Goal: Transaction & Acquisition: Purchase product/service

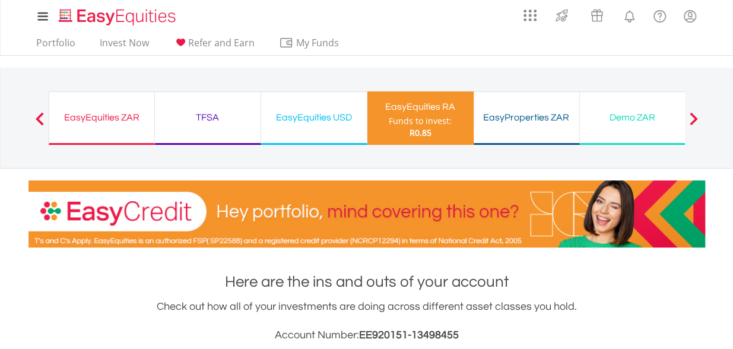
scroll to position [305, 0]
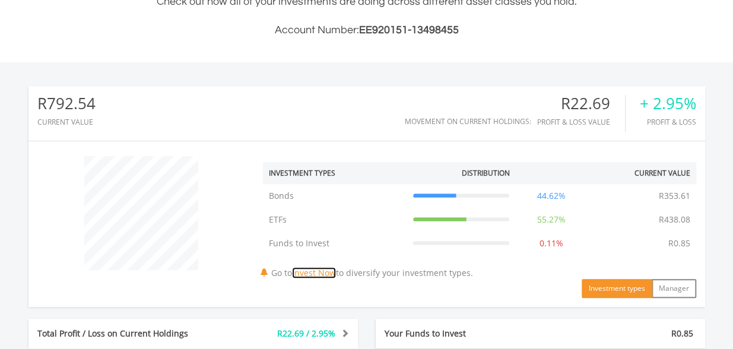
click at [329, 270] on link "Invest Now" at bounding box center [314, 272] width 44 height 11
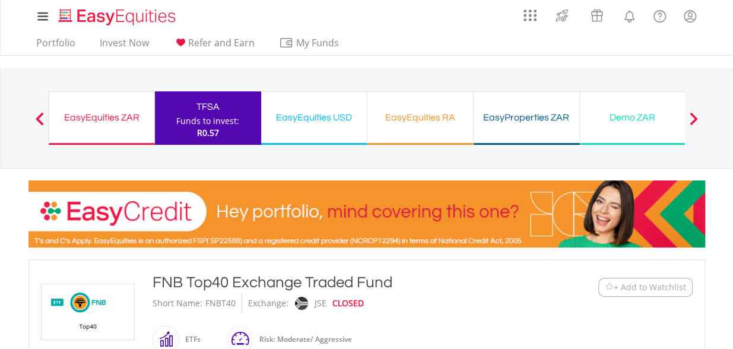
click at [229, 94] on div "TFSA Funds to invest: R0.57" at bounding box center [208, 117] width 106 height 53
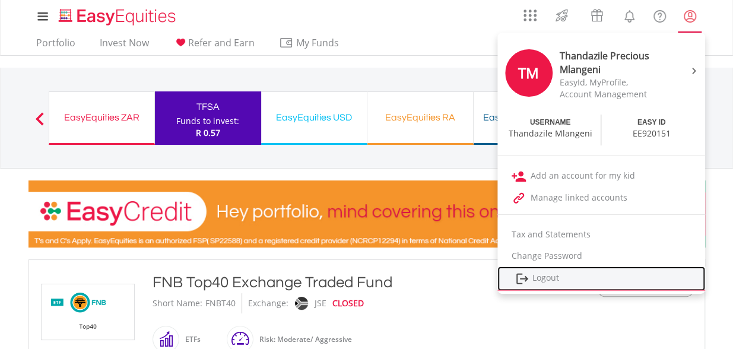
click at [563, 278] on link "Logout" at bounding box center [601, 278] width 208 height 24
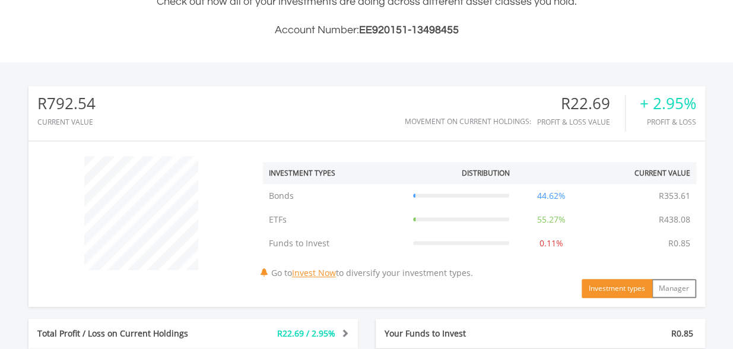
scroll to position [114, 226]
click at [322, 273] on link "Invest Now" at bounding box center [314, 272] width 44 height 11
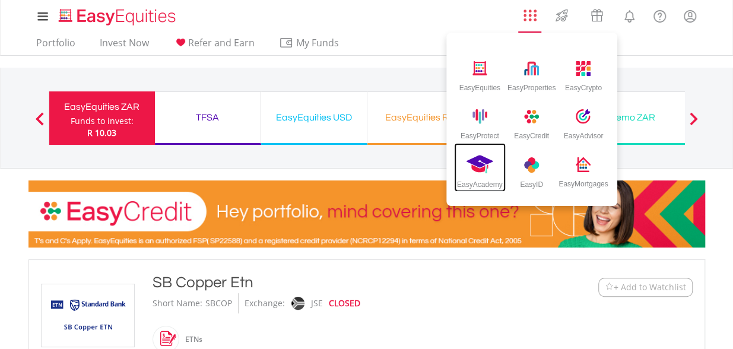
click at [478, 163] on img at bounding box center [479, 165] width 27 height 20
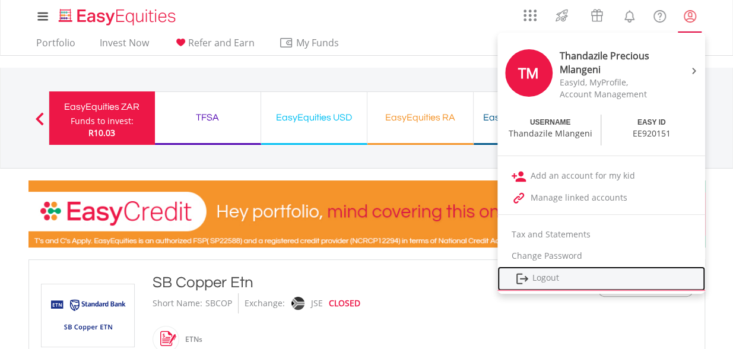
click at [564, 275] on link "Logout" at bounding box center [601, 278] width 208 height 24
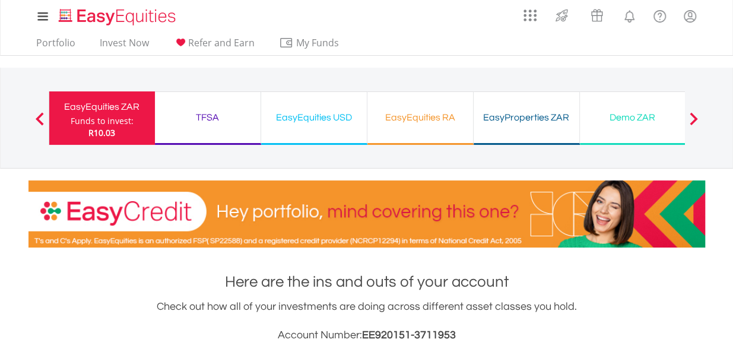
scroll to position [305, 0]
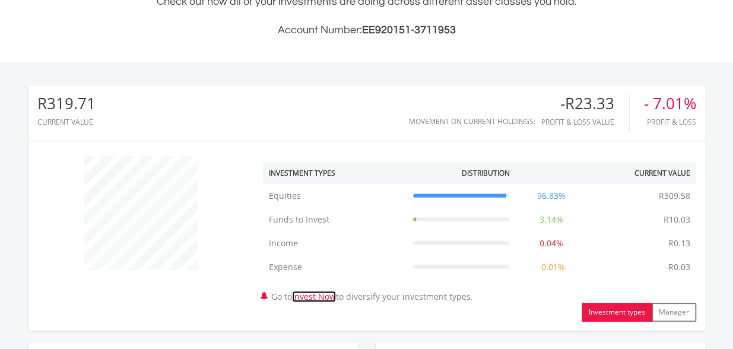
click at [329, 294] on link "Invest Now" at bounding box center [314, 296] width 44 height 11
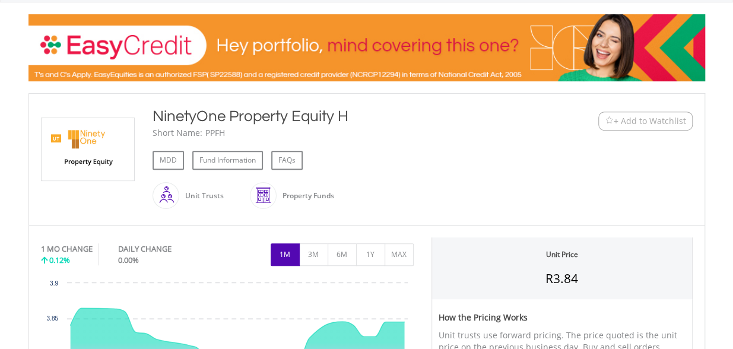
scroll to position [190, 0]
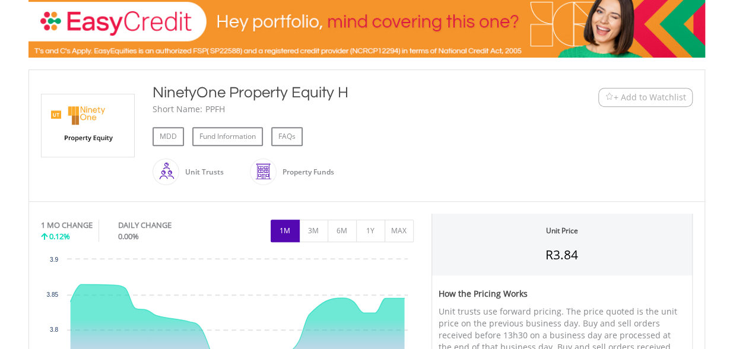
drag, startPoint x: 346, startPoint y: 90, endPoint x: 152, endPoint y: 90, distance: 194.1
click at [153, 90] on div "NinetyOne Property Equity H" at bounding box center [339, 92] width 373 height 21
copy div "NinetyOne Property Equity H"
click at [454, 141] on div "MDD Fund Information FAQs" at bounding box center [339, 136] width 373 height 19
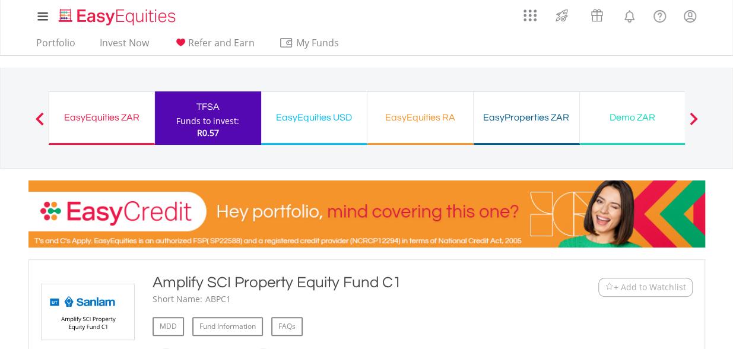
drag, startPoint x: 0, startPoint y: 0, endPoint x: 156, endPoint y: 291, distance: 330.6
click at [156, 291] on div "Amplify SCI Property Equity Fund C1" at bounding box center [339, 282] width 373 height 21
copy div "Amplify SCI Property Equity Fund C1"
click at [468, 287] on div "Amplify SCI Property Equity Fund C1" at bounding box center [339, 282] width 373 height 21
click at [401, 129] on div "EasyEquities RA Funds to invest: R0.57" at bounding box center [420, 117] width 106 height 53
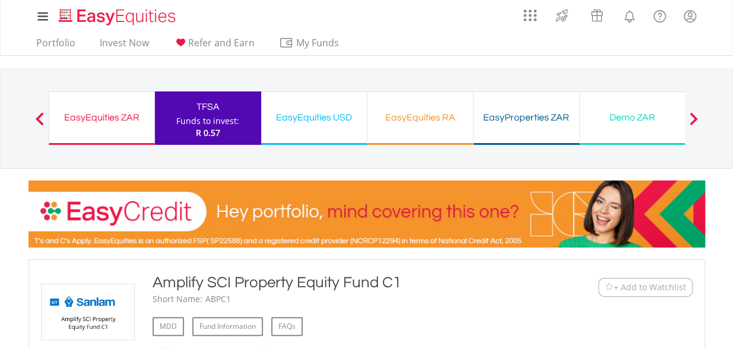
click at [433, 112] on div "EasyEquities RA" at bounding box center [419, 117] width 91 height 17
click at [56, 41] on link "Portfolio" at bounding box center [55, 46] width 49 height 18
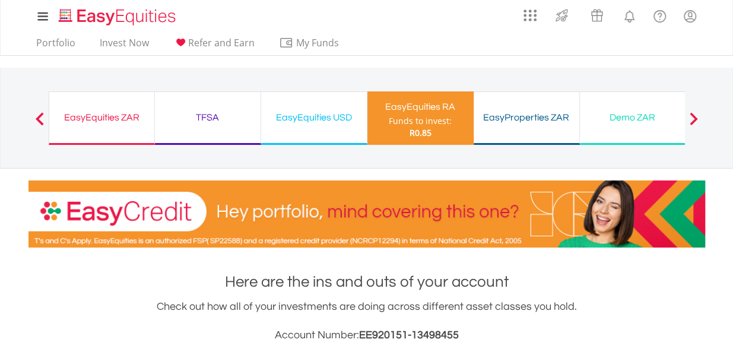
scroll to position [305, 0]
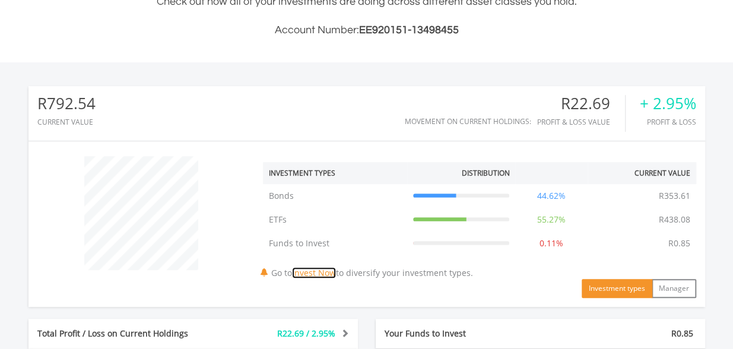
click at [323, 269] on link "Invest Now" at bounding box center [314, 272] width 44 height 11
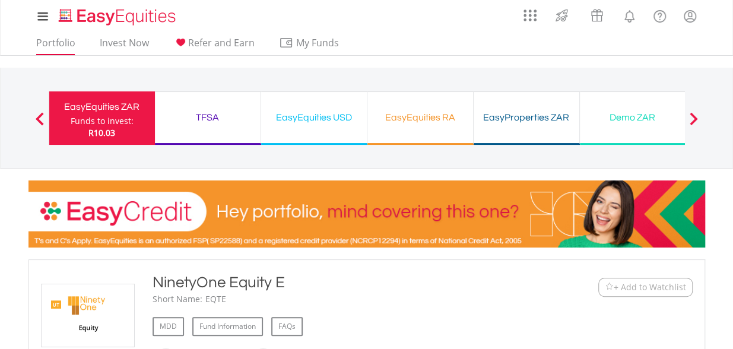
click at [45, 54] on li "Portfolio" at bounding box center [55, 46] width 49 height 18
click at [47, 49] on link "Portfolio" at bounding box center [55, 46] width 49 height 18
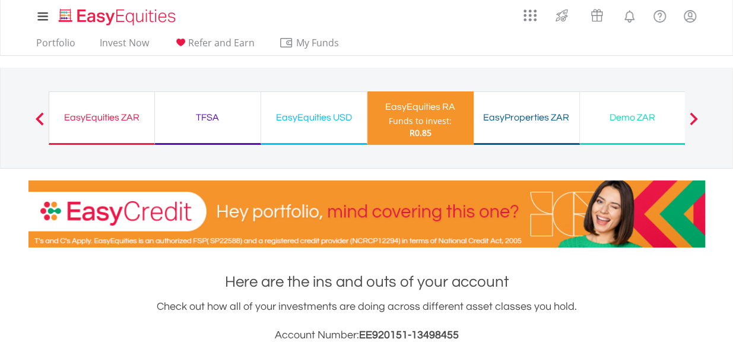
scroll to position [305, 0]
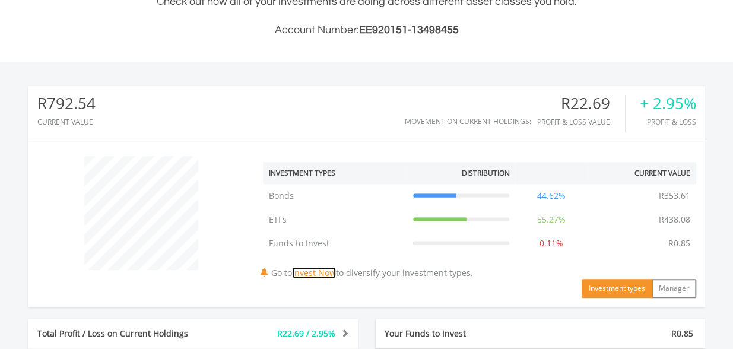
click at [330, 269] on link "Invest Now" at bounding box center [314, 272] width 44 height 11
